Goal: Answer question/provide support: Share knowledge or assist other users

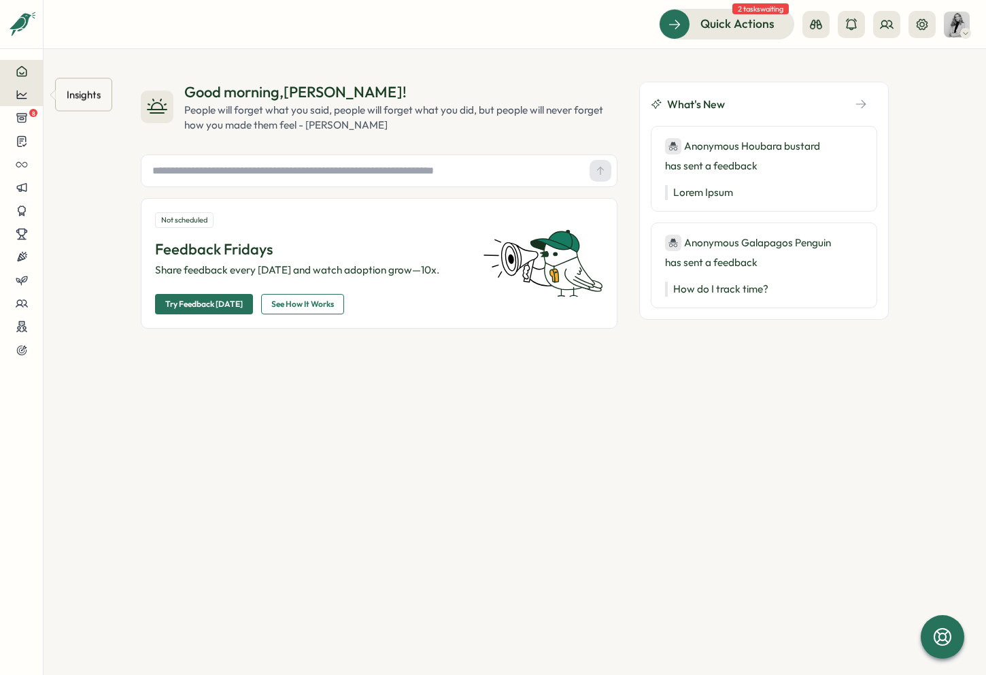
click at [30, 86] on button at bounding box center [21, 94] width 43 height 23
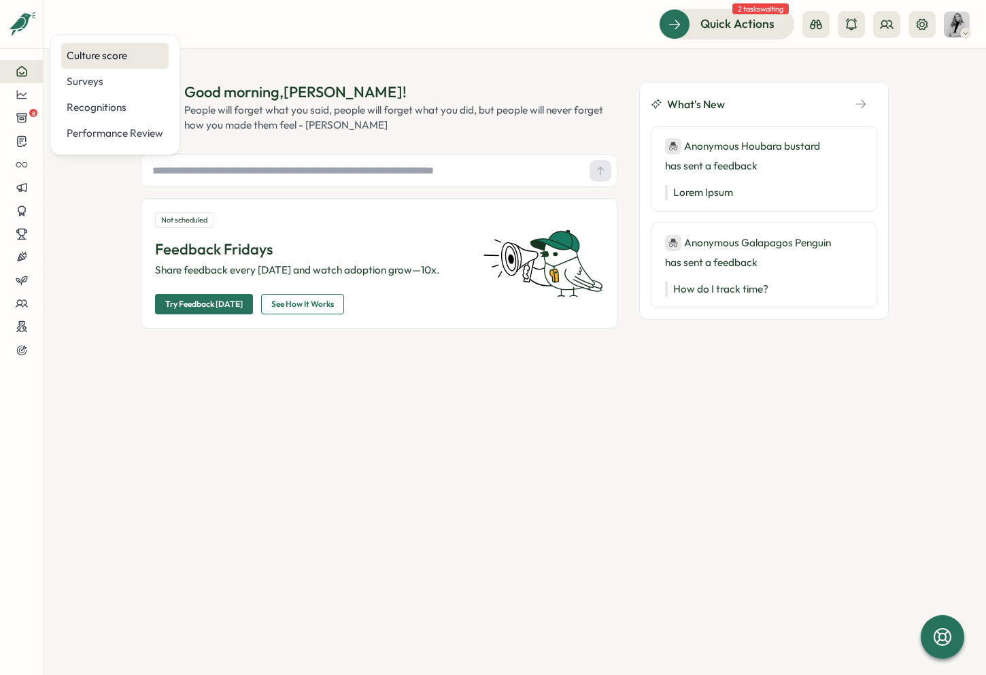
click at [122, 50] on div "Culture score" at bounding box center [115, 55] width 97 height 15
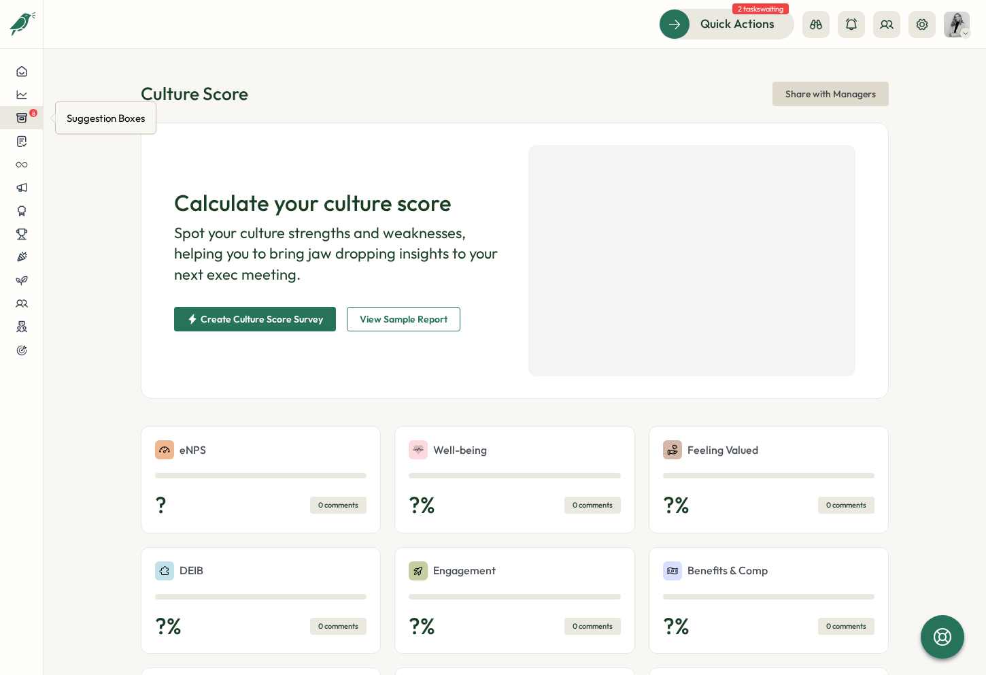
click at [19, 121] on icon at bounding box center [22, 118] width 12 height 12
click at [124, 104] on div "Creative Delivery Team Suggestion Box 8" at bounding box center [163, 104] width 193 height 15
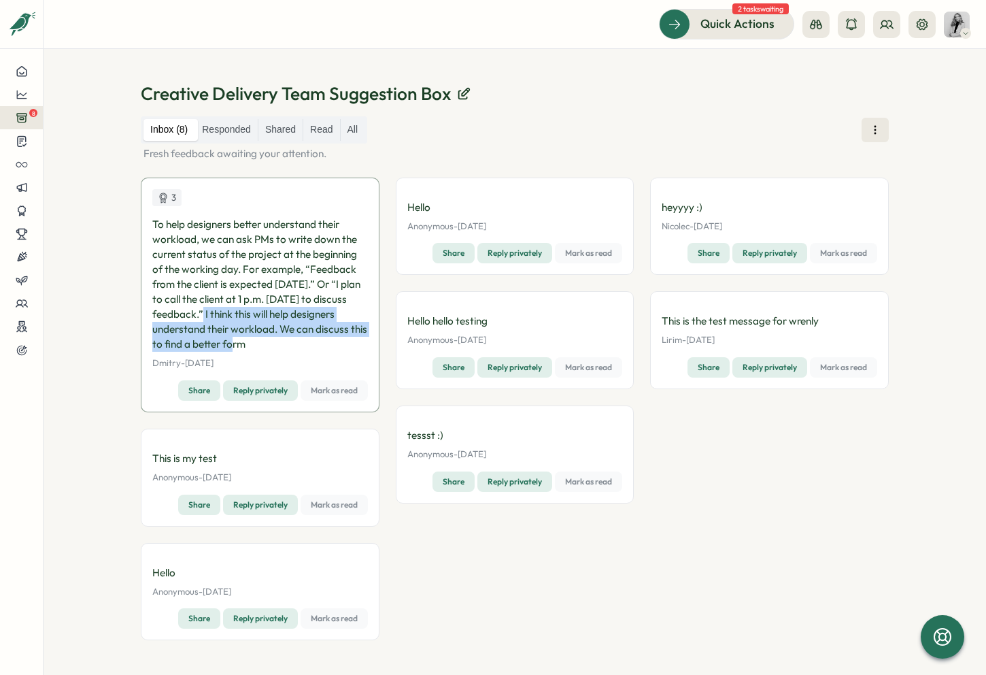
drag, startPoint x: 208, startPoint y: 314, endPoint x: 293, endPoint y: 342, distance: 89.1
click at [293, 342] on p "To help designers better understand their workload, we can ask PMs to write dow…" at bounding box center [260, 284] width 216 height 135
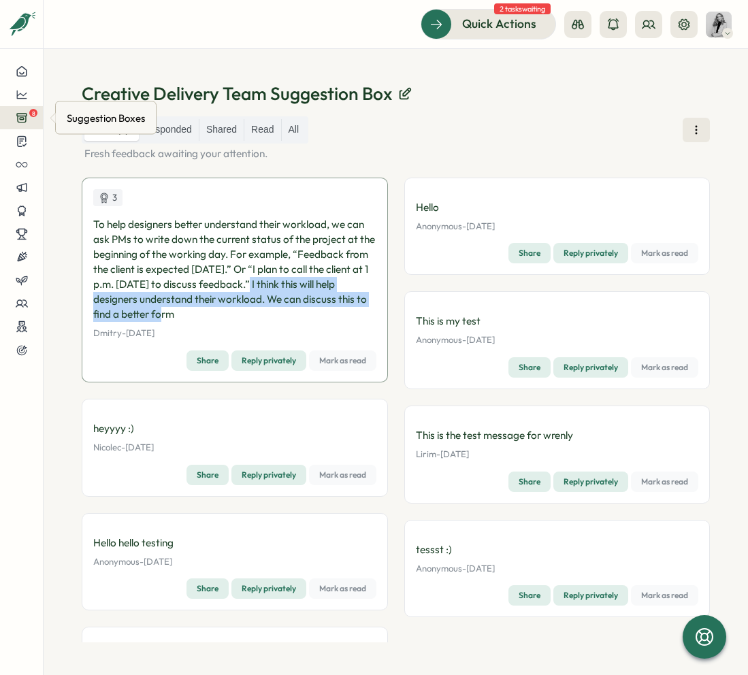
click at [35, 109] on span "8" at bounding box center [33, 113] width 8 height 8
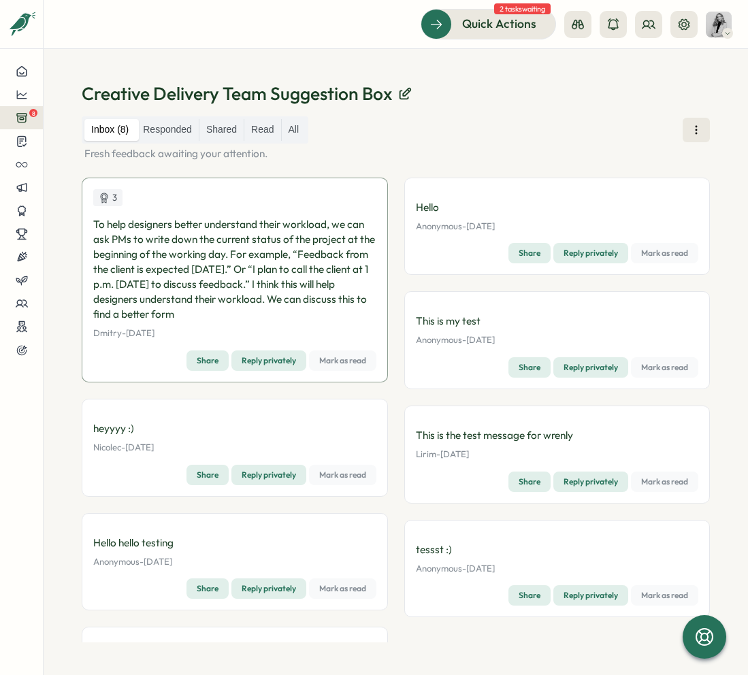
click at [592, 56] on div "Creative Delivery Team Suggestion Box Inbox (8) Responded Shared Read All Fresh…" at bounding box center [396, 362] width 704 height 626
click at [180, 139] on label "Responded" at bounding box center [167, 130] width 63 height 22
